Goal: Task Accomplishment & Management: Complete application form

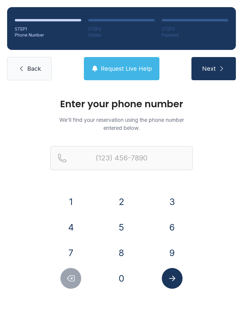
click at [71, 252] on button "7" at bounding box center [71, 252] width 21 height 21
click at [117, 282] on button "0" at bounding box center [121, 278] width 21 height 21
click at [177, 230] on button "6" at bounding box center [172, 227] width 21 height 21
click at [123, 228] on button "5" at bounding box center [121, 227] width 21 height 21
click at [123, 227] on button "5" at bounding box center [121, 227] width 21 height 21
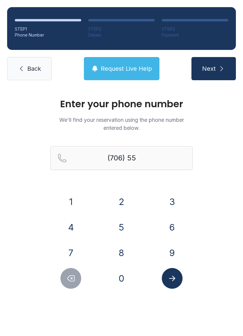
click at [125, 281] on button "0" at bounding box center [121, 278] width 21 height 21
click at [79, 250] on button "7" at bounding box center [71, 252] width 21 height 21
click at [122, 284] on button "0" at bounding box center [121, 278] width 21 height 21
click at [70, 258] on button "7" at bounding box center [71, 252] width 21 height 21
click at [69, 259] on button "7" at bounding box center [71, 252] width 21 height 21
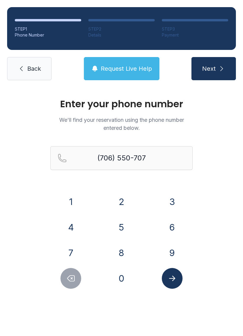
type input "[PHONE_NUMBER]"
click at [177, 278] on icon "Submit lookup form" at bounding box center [172, 278] width 9 height 9
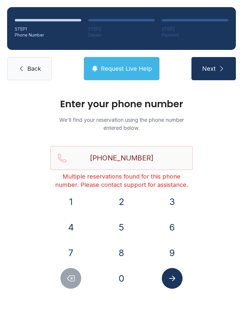
click at [212, 72] on span "Next" at bounding box center [209, 68] width 14 height 8
click at [224, 205] on div "Enter your phone number We'll find your reservation using the phone number ente…" at bounding box center [121, 199] width 243 height 225
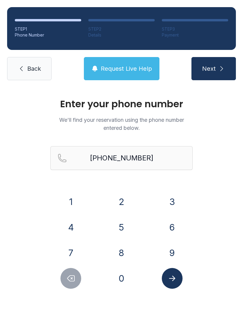
click at [219, 68] on icon "submit" at bounding box center [221, 68] width 7 height 7
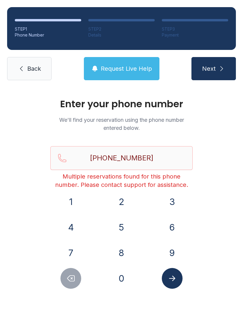
click at [30, 71] on span "Back" at bounding box center [34, 68] width 14 height 8
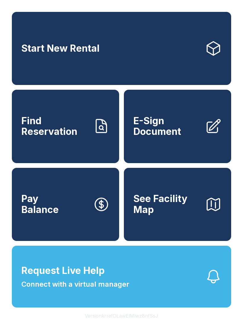
click at [183, 130] on span "E-Sign Document" at bounding box center [166, 126] width 67 height 22
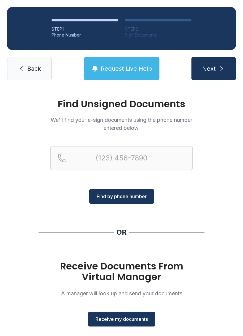
click at [141, 320] on span "Receive my documents" at bounding box center [122, 318] width 53 height 7
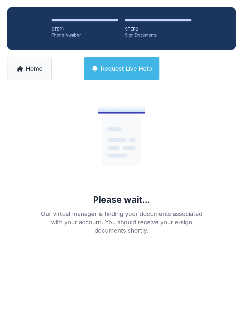
click at [29, 70] on span "Home" at bounding box center [34, 68] width 17 height 8
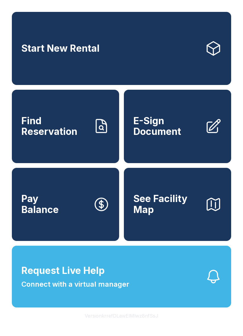
click at [164, 134] on span "E-Sign Document" at bounding box center [166, 126] width 67 height 22
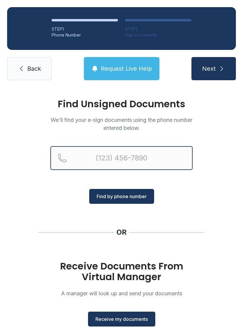
click at [100, 156] on input "Reservation phone number" at bounding box center [121, 158] width 142 height 24
type input "[PHONE_NUMBER]"
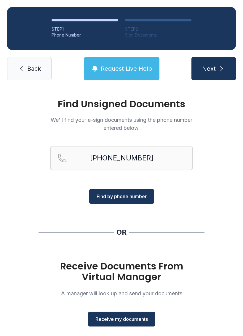
click at [132, 198] on span "Find by phone number" at bounding box center [122, 196] width 50 height 7
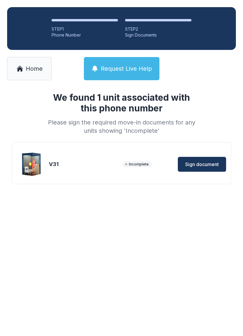
click at [204, 161] on span "Sign document" at bounding box center [202, 163] width 34 height 7
